Goal: Transaction & Acquisition: Purchase product/service

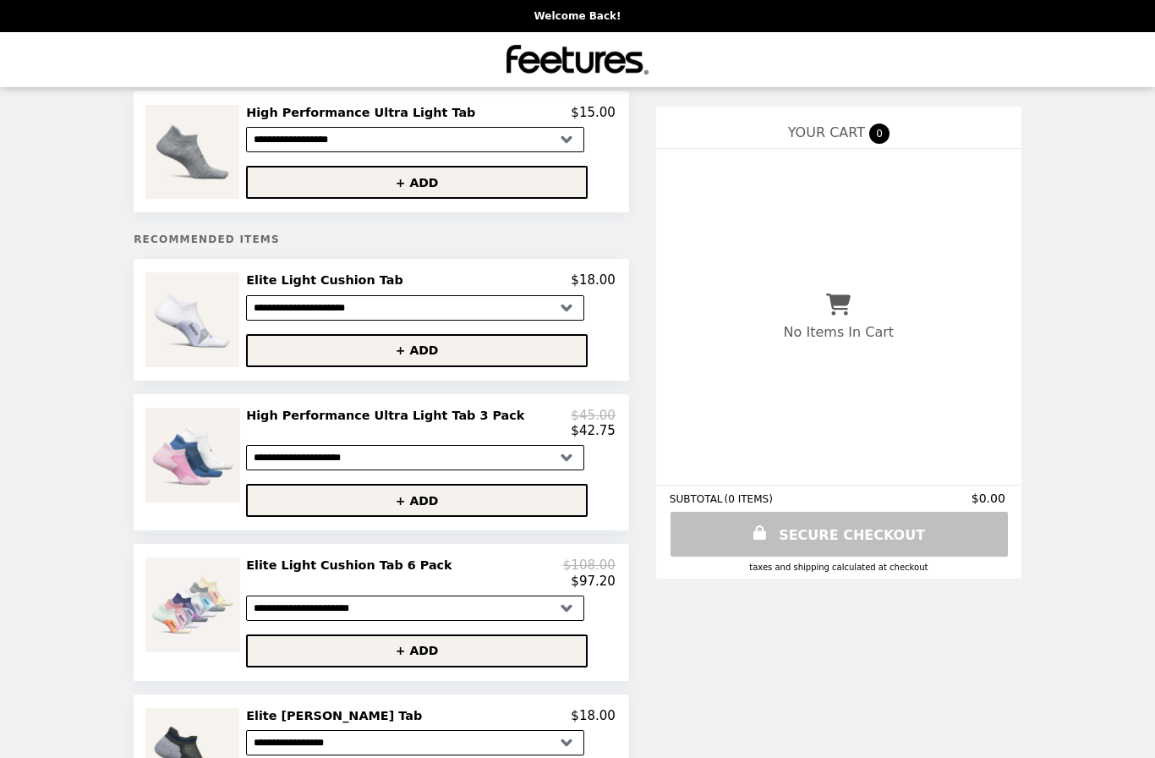
scroll to position [38, 0]
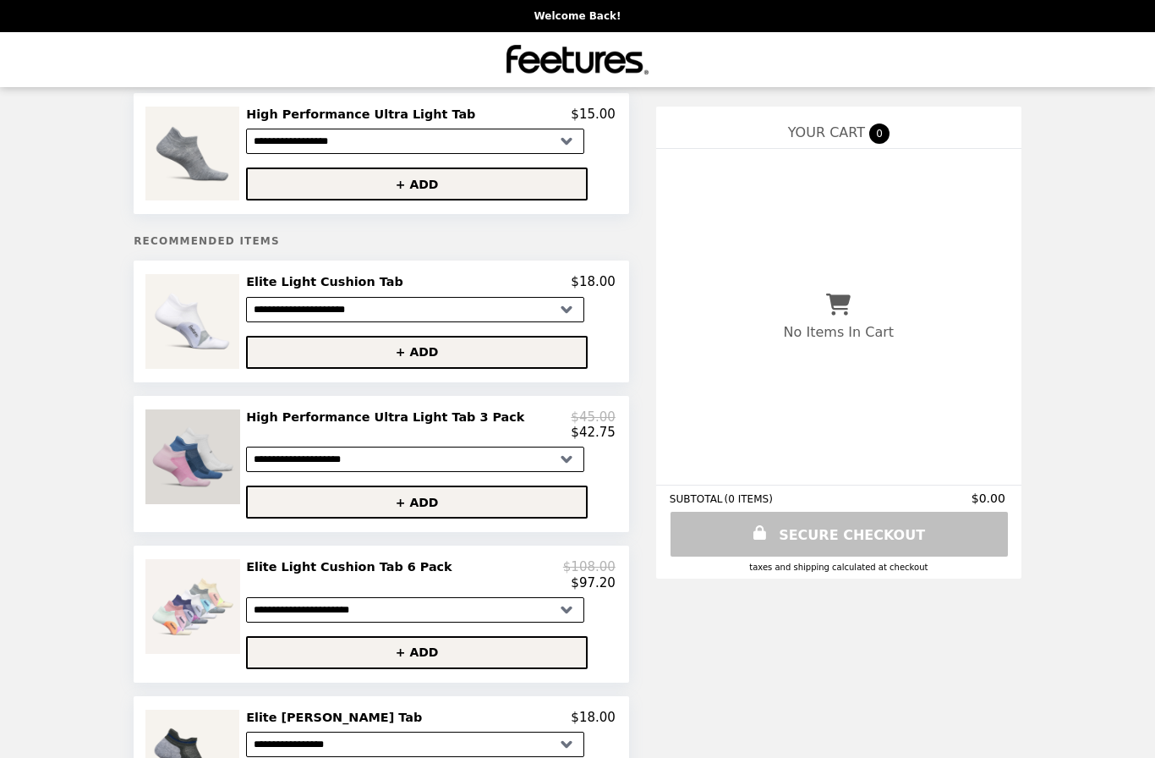
click at [232, 480] on img at bounding box center [194, 456] width 99 height 95
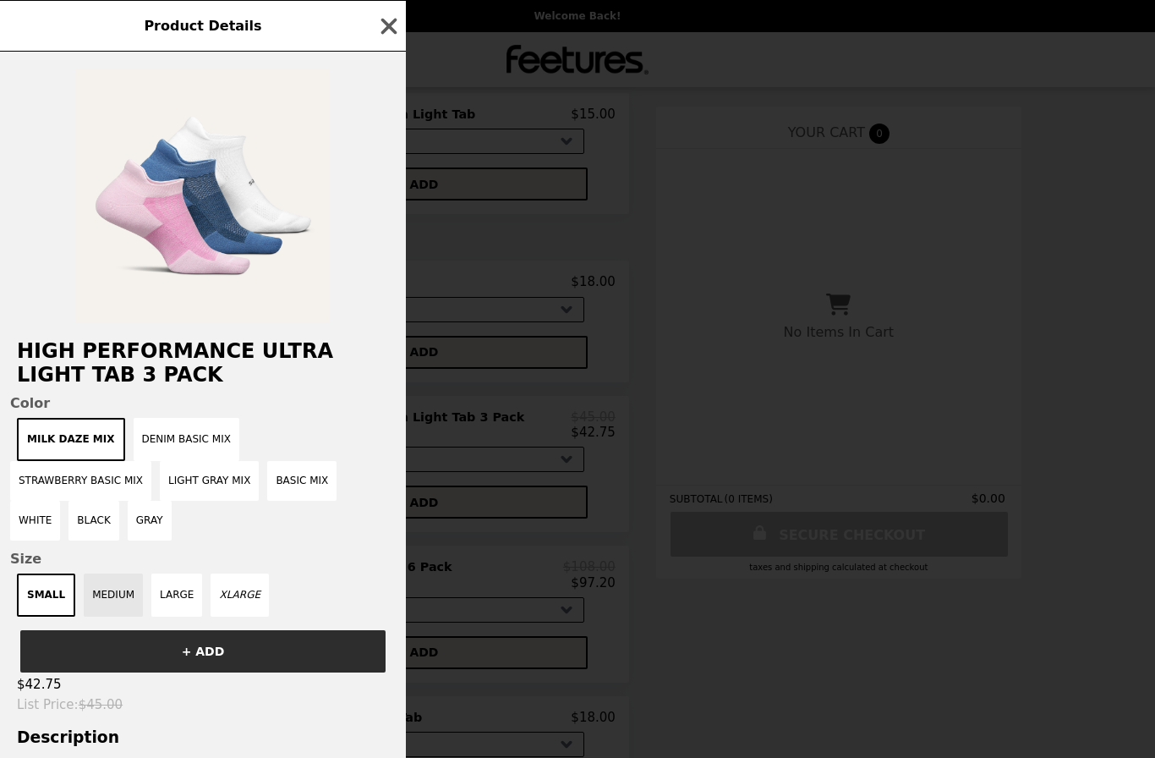
click at [107, 573] on button "MEDIUM" at bounding box center [113, 594] width 59 height 43
click at [299, 579] on div "SMALL MEDIUM LARGE XLARGE" at bounding box center [203, 594] width 386 height 43
click at [172, 501] on button "Gray" at bounding box center [150, 521] width 44 height 40
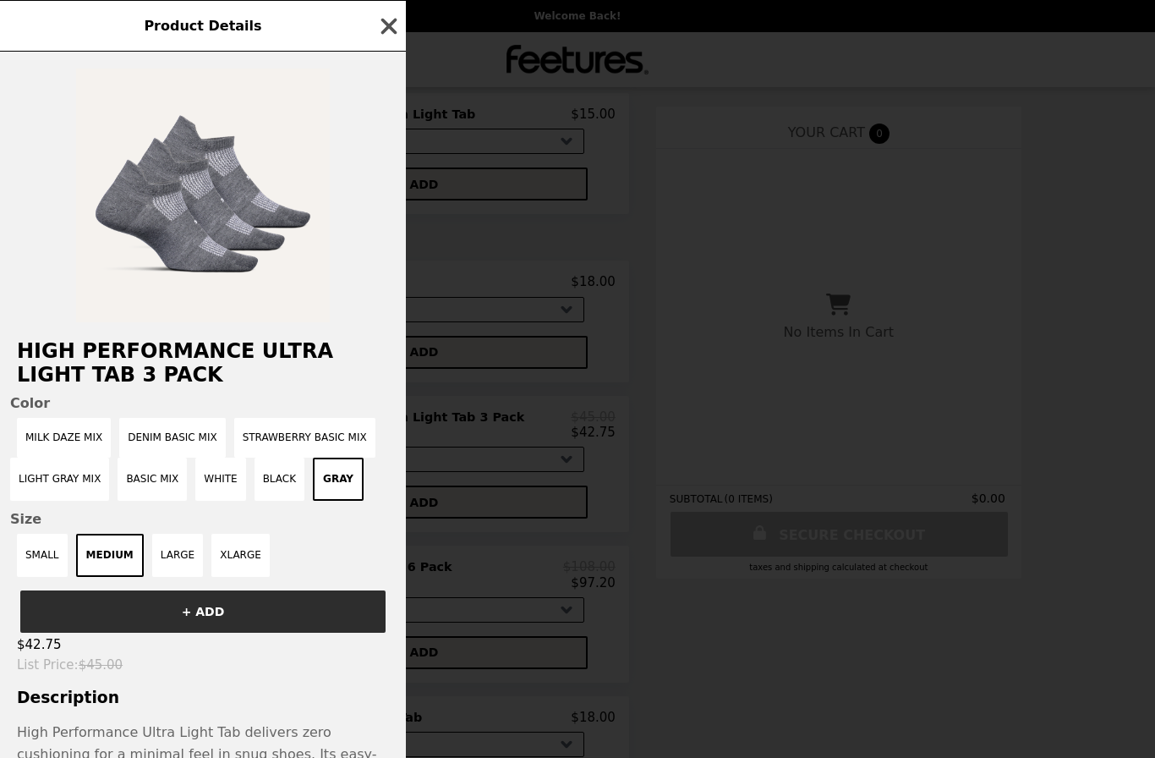
click at [384, 39] on button "button" at bounding box center [388, 26] width 25 height 25
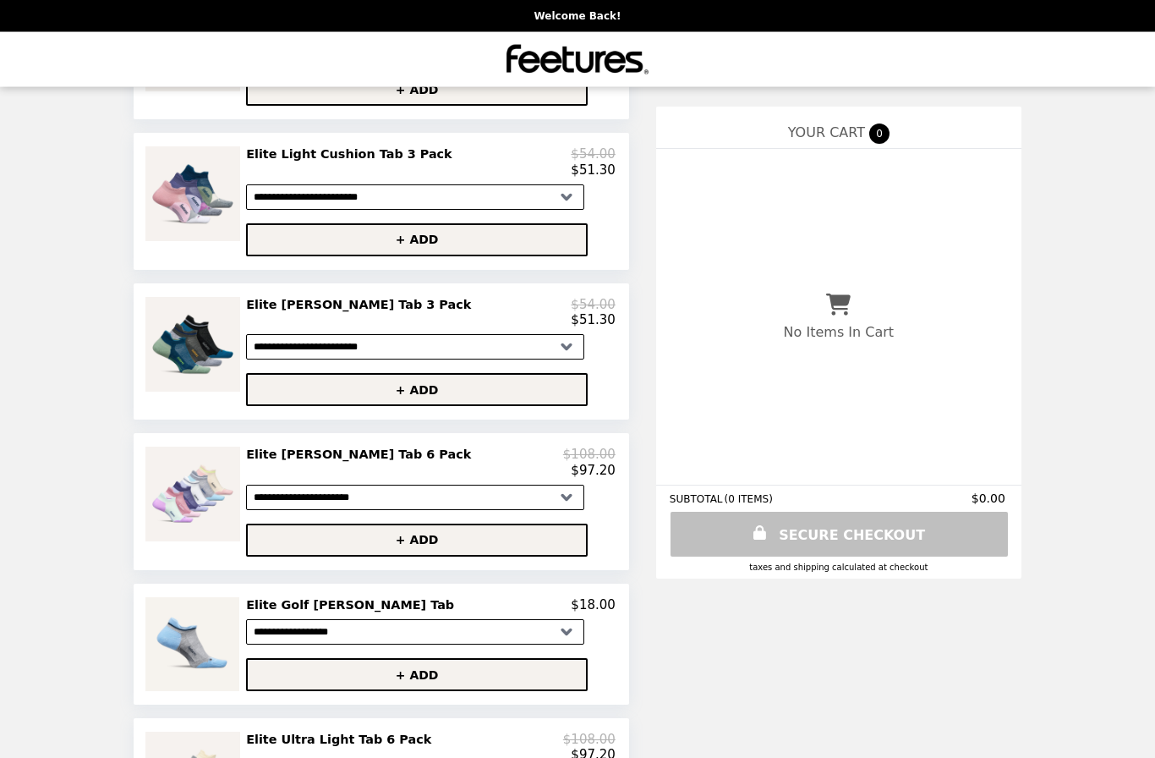
scroll to position [939, 0]
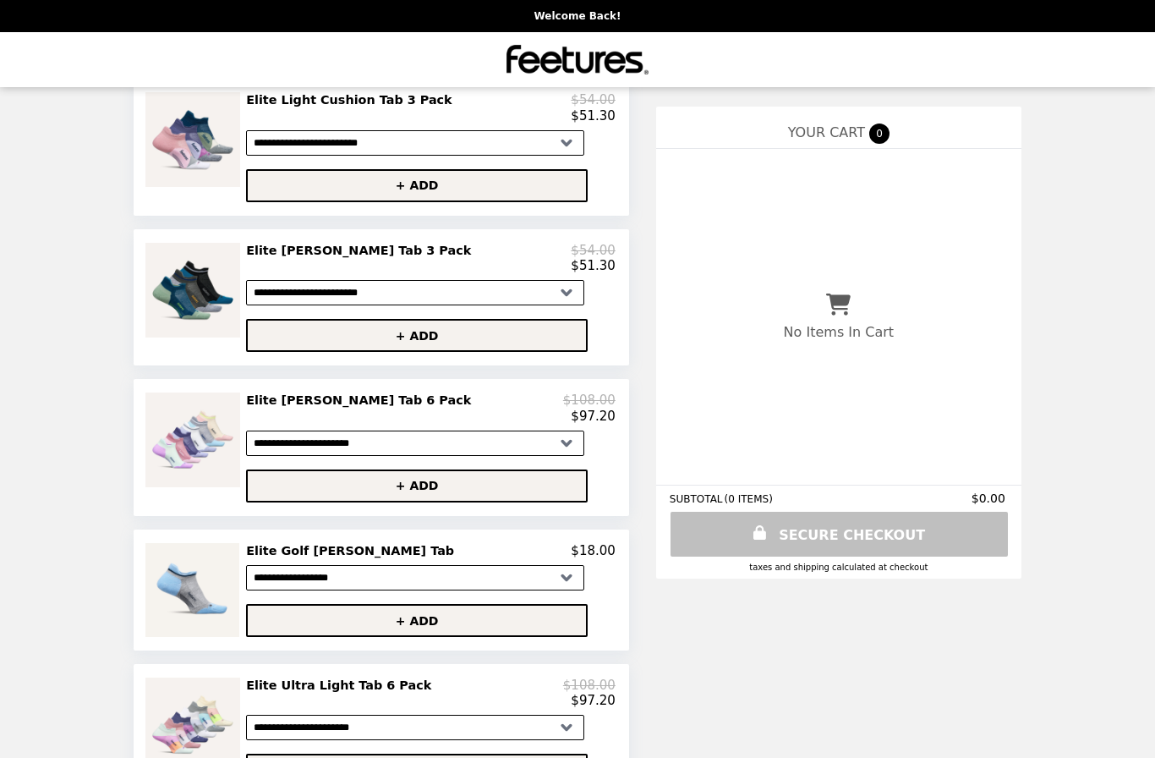
click at [342, 708] on div "$97.20" at bounding box center [430, 699] width 369 height 15
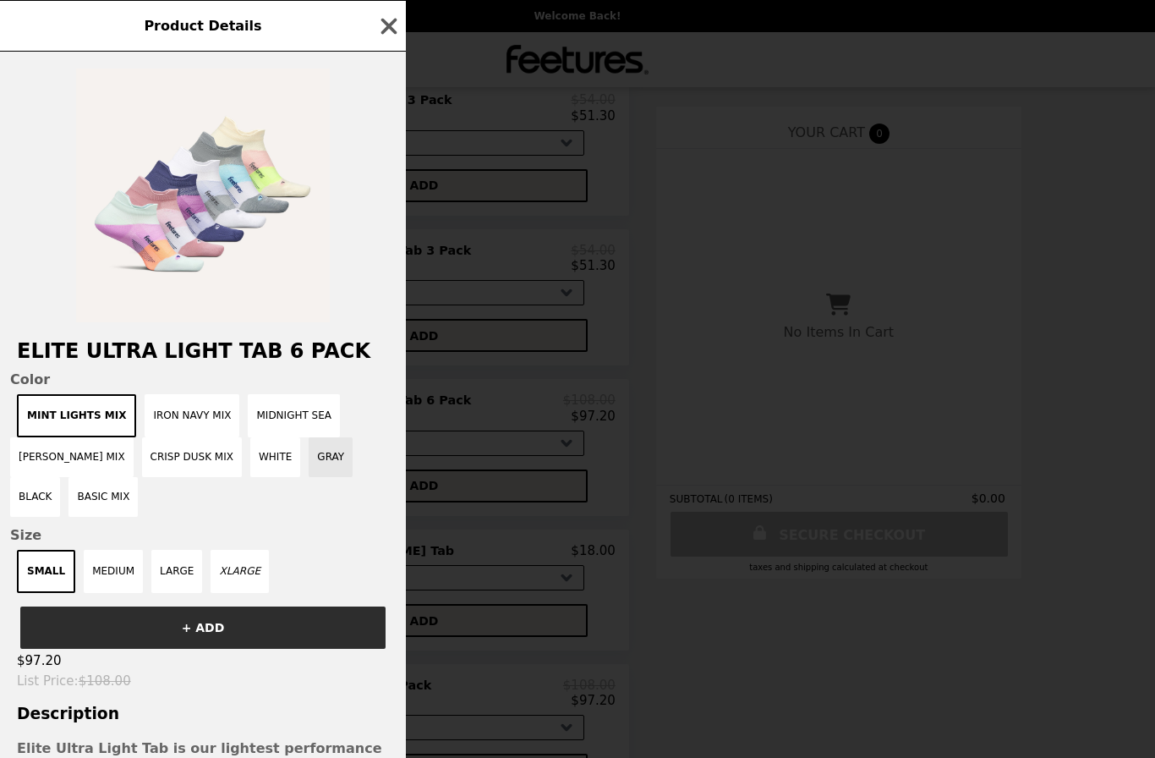
click at [331, 462] on button "Gray" at bounding box center [331, 457] width 44 height 40
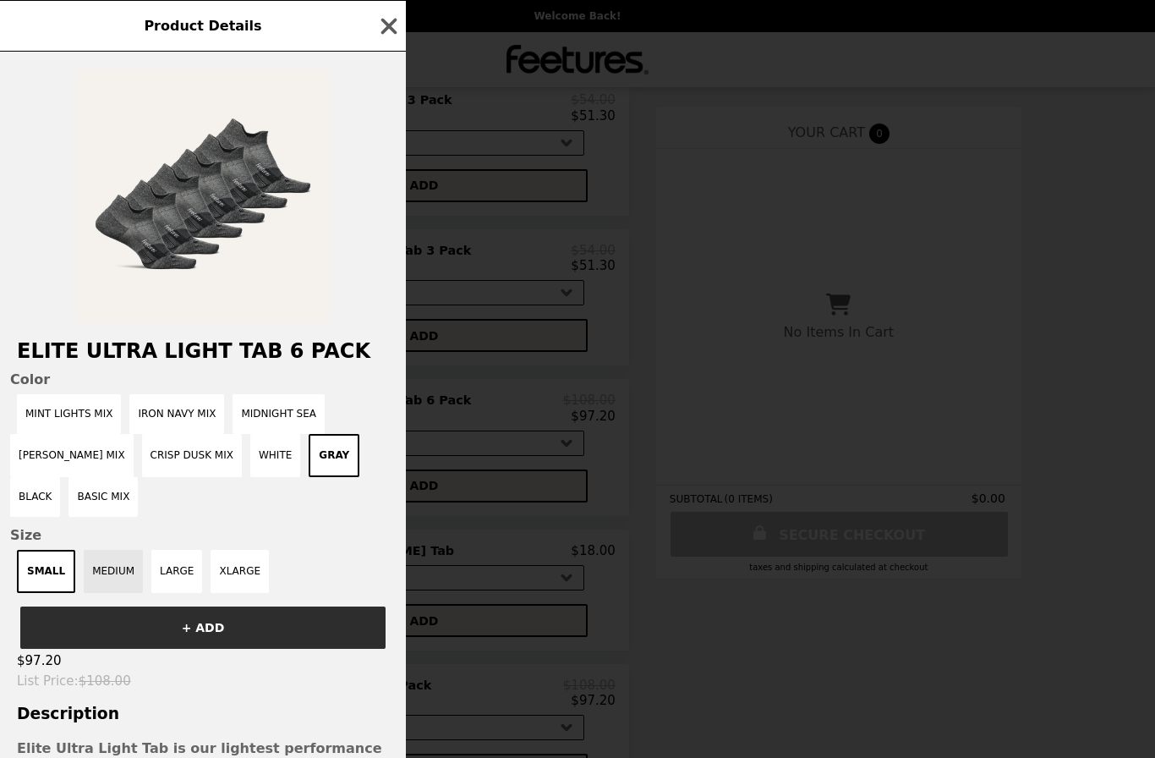
click at [118, 577] on button "MEDIUM" at bounding box center [113, 571] width 59 height 43
click at [386, 22] on icon "button" at bounding box center [389, 26] width 16 height 16
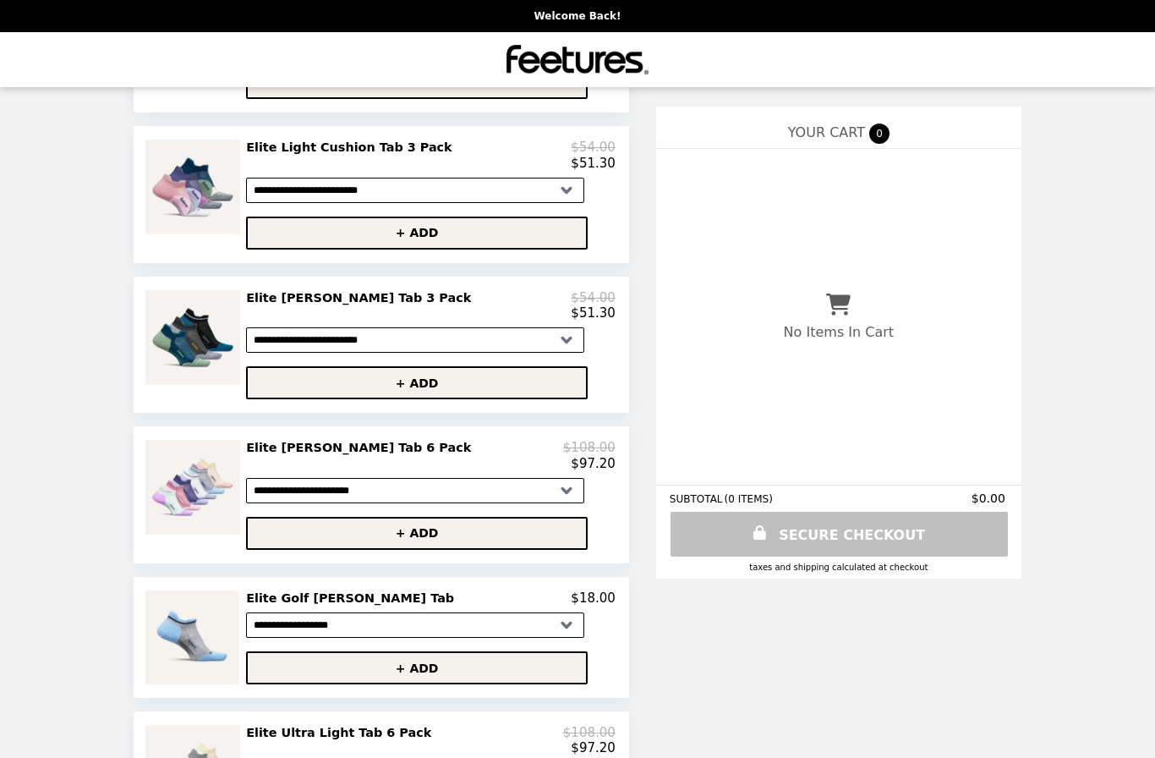
scroll to position [939, 0]
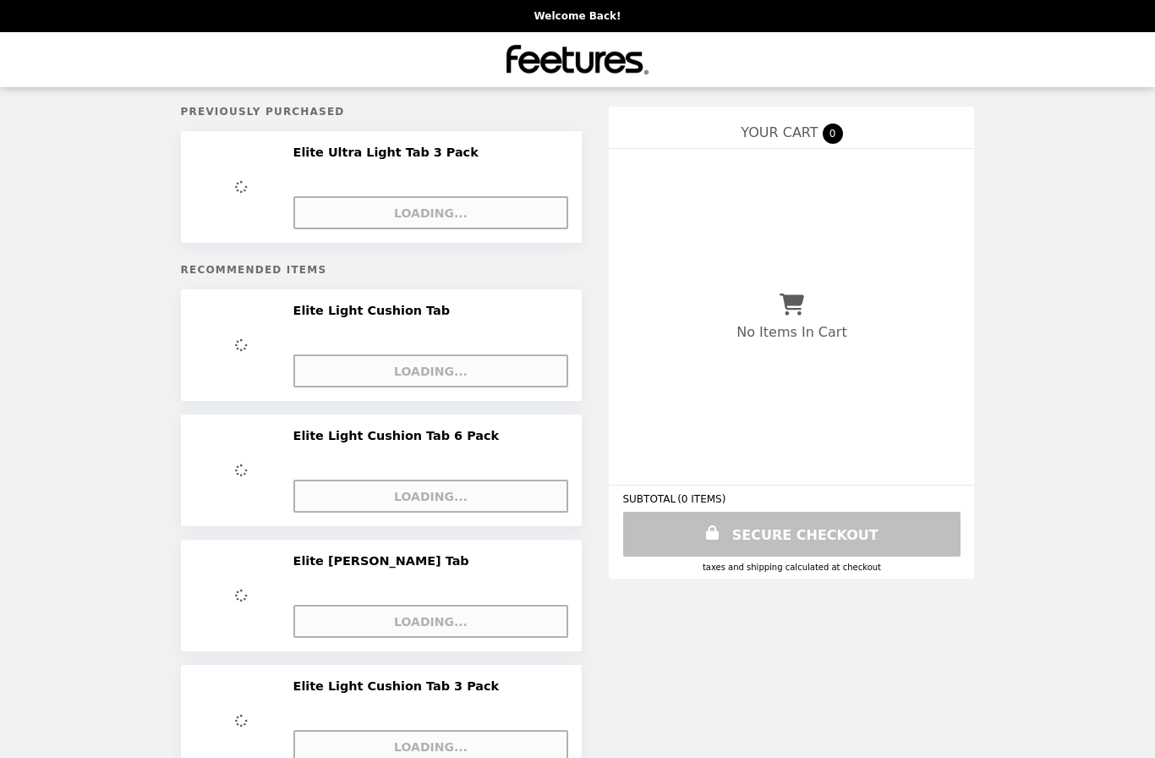
select select "**********"
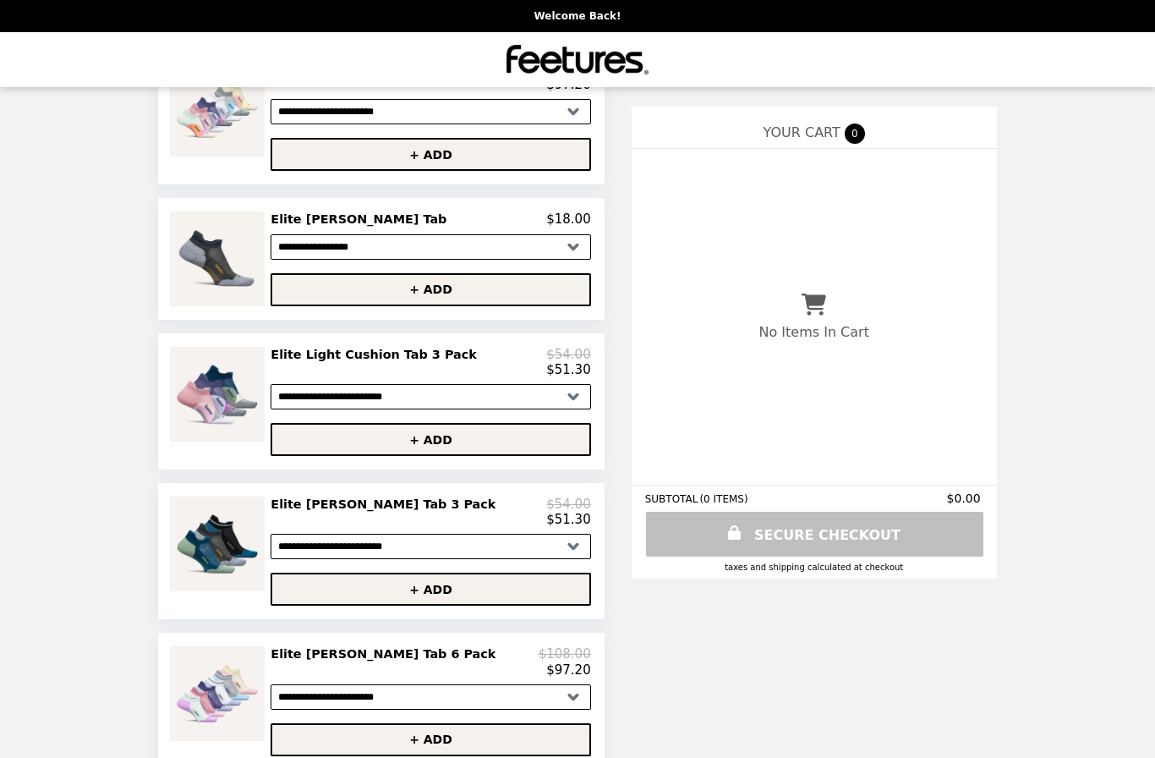
scroll to position [397, 0]
